Goal: Task Accomplishment & Management: Use online tool/utility

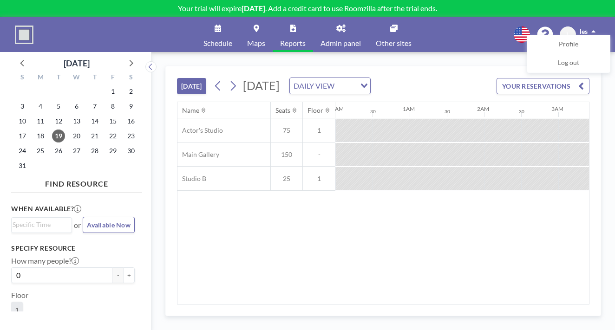
scroll to position [0, 754]
click at [239, 29] on link "Schedule" at bounding box center [218, 34] width 44 height 35
click at [348, 78] on div "DAILY VIEW" at bounding box center [323, 85] width 66 height 14
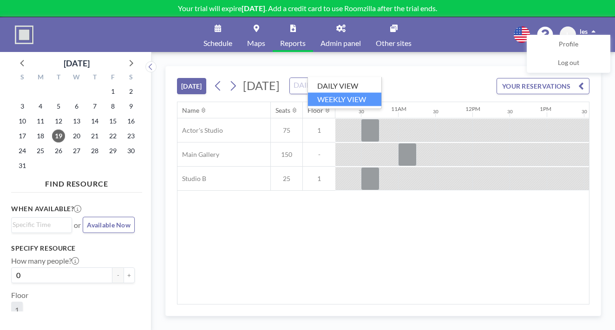
click at [346, 93] on li "WEEKLY VIEW" at bounding box center [344, 98] width 73 height 13
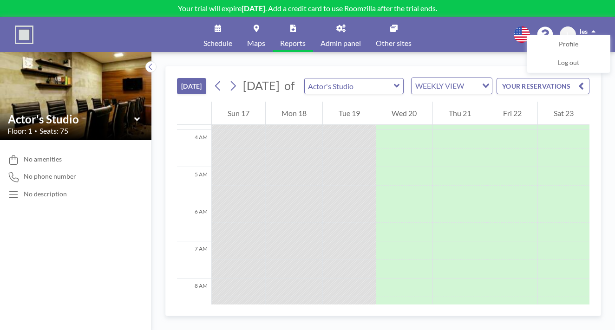
scroll to position [0, 0]
click at [411, 78] on div "WEEKLY VIEW" at bounding box center [446, 85] width 70 height 14
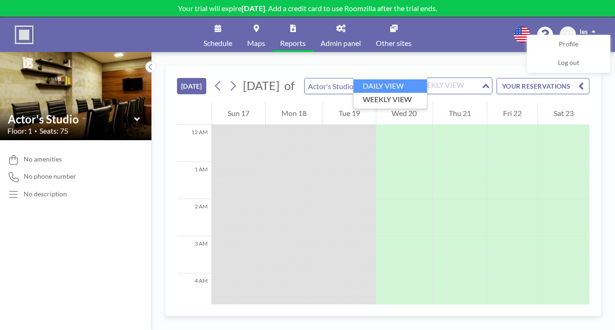
click at [380, 81] on li "DAILY VIEW" at bounding box center [389, 85] width 73 height 13
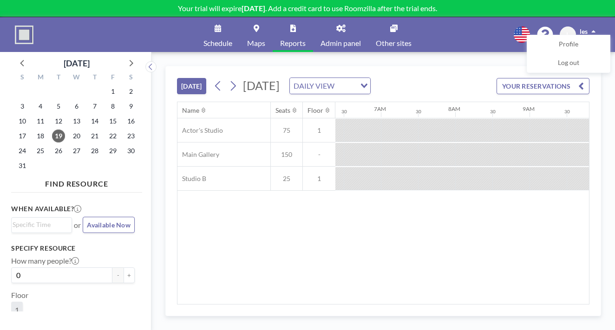
scroll to position [0, 466]
click at [330, 21] on link "Admin panel" at bounding box center [340, 34] width 55 height 35
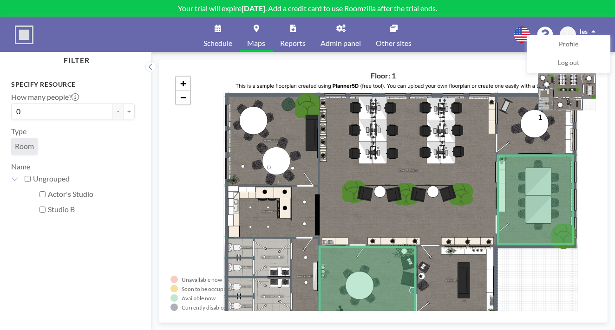
click at [230, 30] on link "Schedule" at bounding box center [218, 34] width 44 height 35
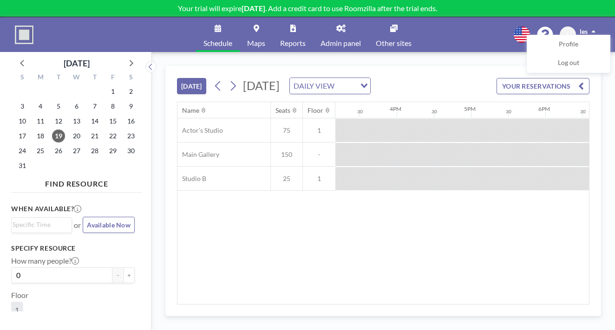
scroll to position [0, 1129]
click at [542, 78] on button "YOUR RESERVATIONS" at bounding box center [542, 86] width 93 height 16
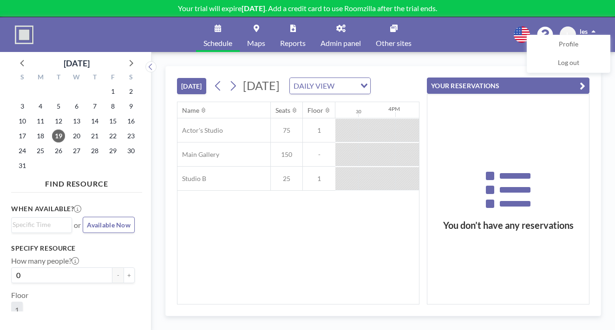
click at [585, 80] on icon "button" at bounding box center [582, 85] width 6 height 11
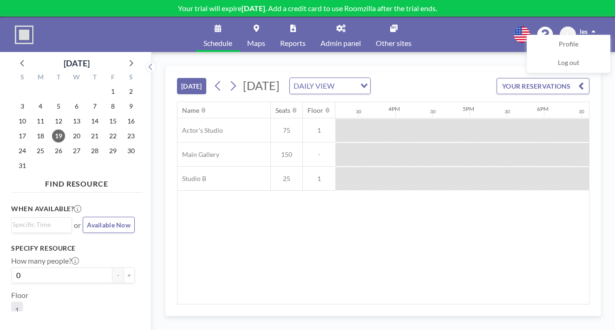
scroll to position [17, 0]
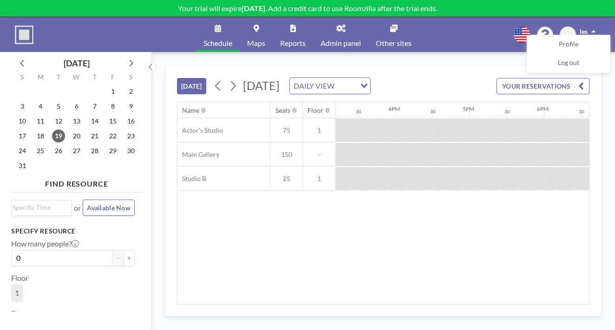
click at [21, 324] on span "Room" at bounding box center [24, 328] width 19 height 9
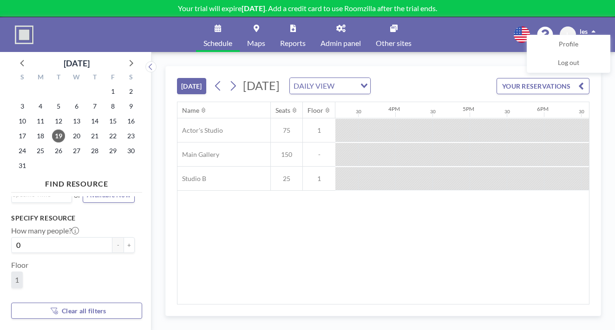
click at [31, 314] on button "Clear all filters" at bounding box center [76, 311] width 131 height 16
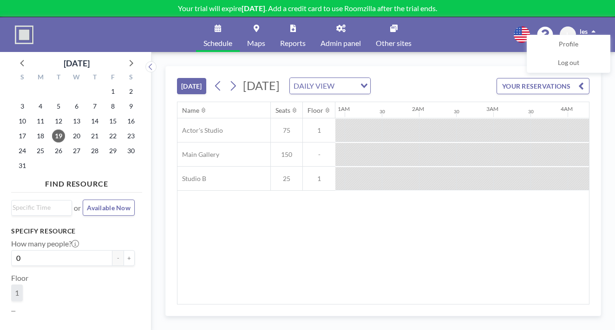
scroll to position [0, 0]
